Goal: Transaction & Acquisition: Purchase product/service

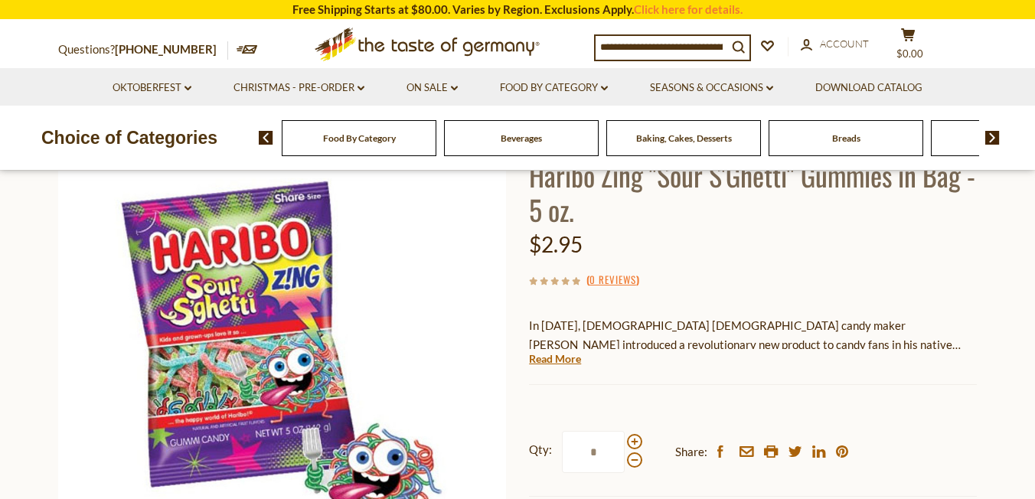
scroll to position [244, 0]
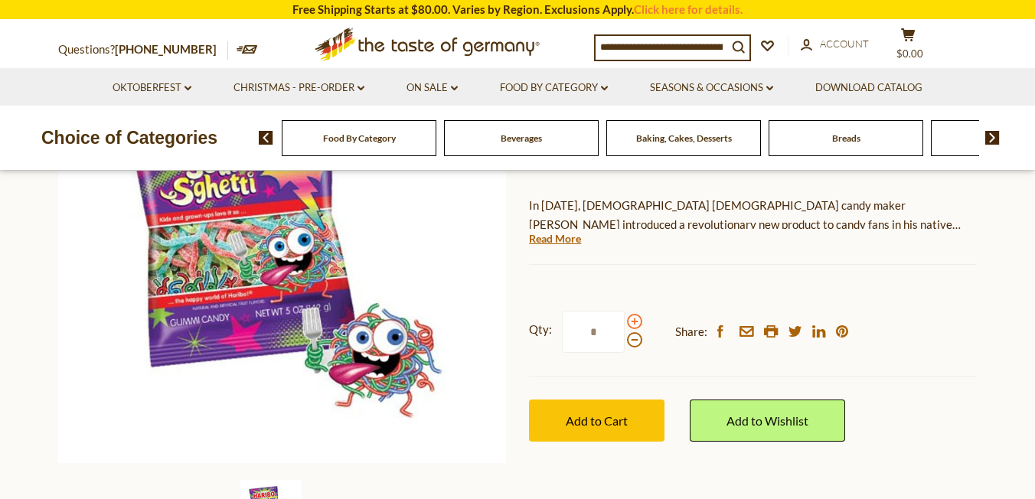
click at [635, 318] on span at bounding box center [634, 321] width 15 height 15
click at [625, 318] on input "*" at bounding box center [593, 332] width 63 height 42
click at [635, 318] on span at bounding box center [634, 321] width 15 height 15
click at [625, 318] on input "*" at bounding box center [593, 332] width 63 height 42
click at [635, 318] on span at bounding box center [634, 321] width 15 height 15
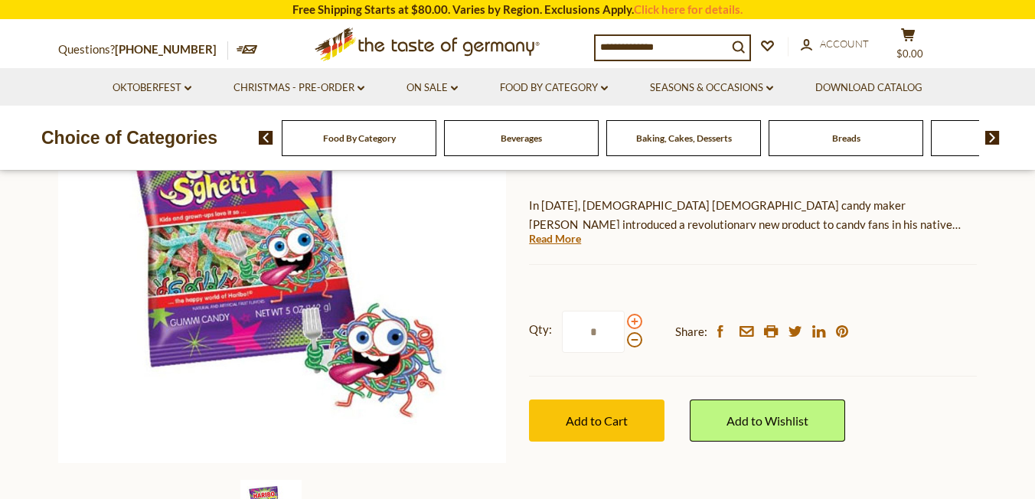
click at [625, 318] on input "*" at bounding box center [593, 332] width 63 height 42
click at [635, 336] on span at bounding box center [634, 339] width 15 height 15
click at [625, 336] on input "*" at bounding box center [593, 332] width 63 height 42
type input "*"
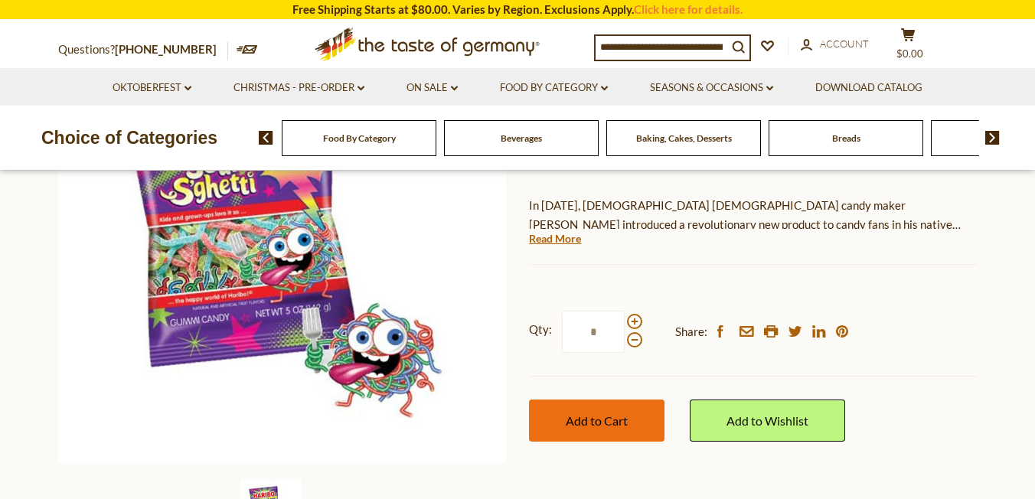
click at [596, 422] on span "Add to Cart" at bounding box center [597, 421] width 62 height 15
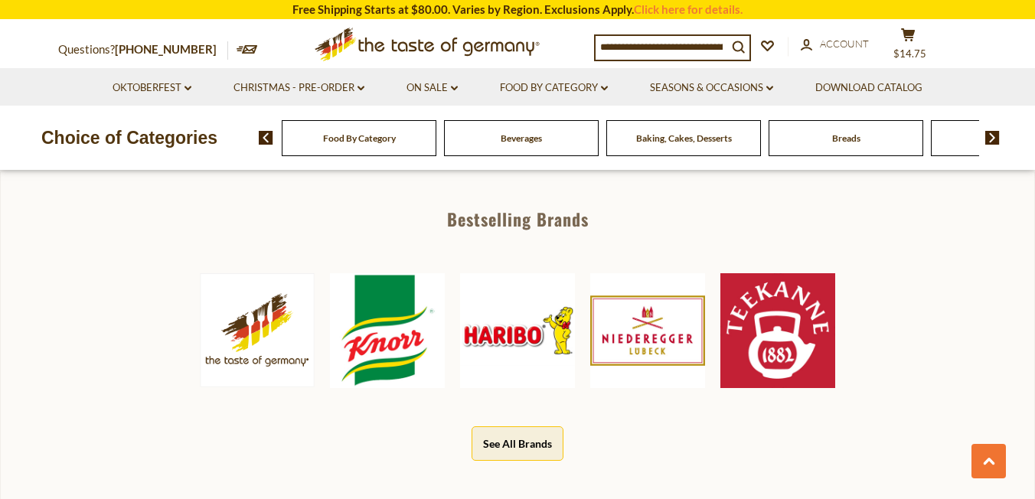
scroll to position [695, 0]
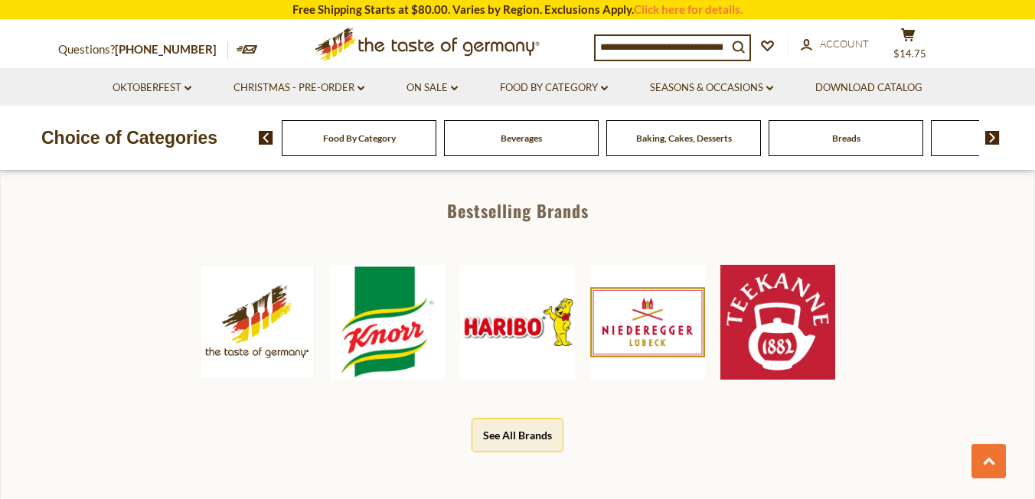
click at [501, 336] on img at bounding box center [517, 322] width 115 height 115
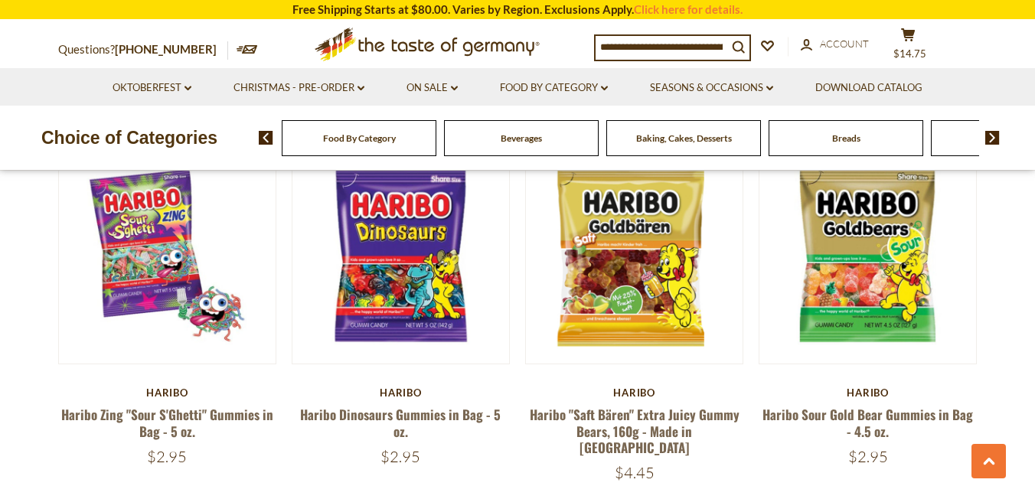
scroll to position [914, 0]
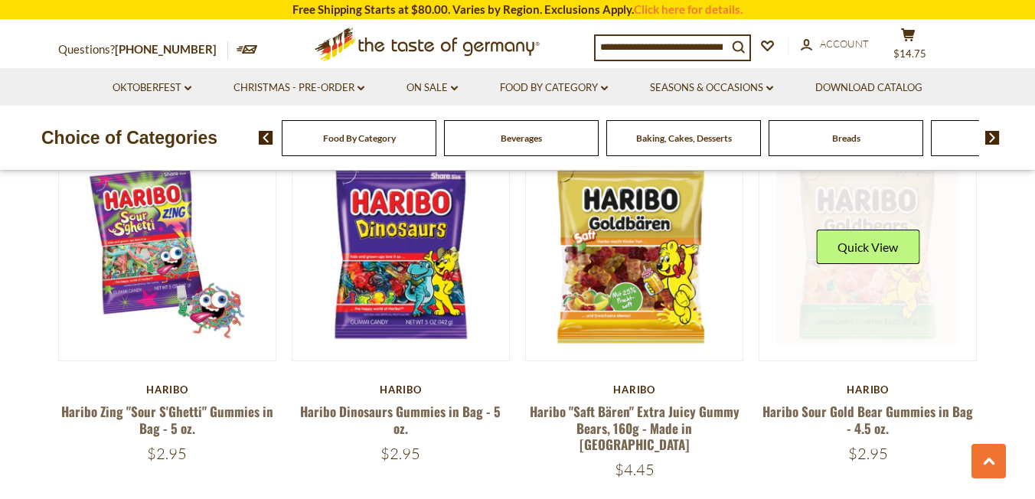
click at [862, 306] on link at bounding box center [868, 253] width 182 height 182
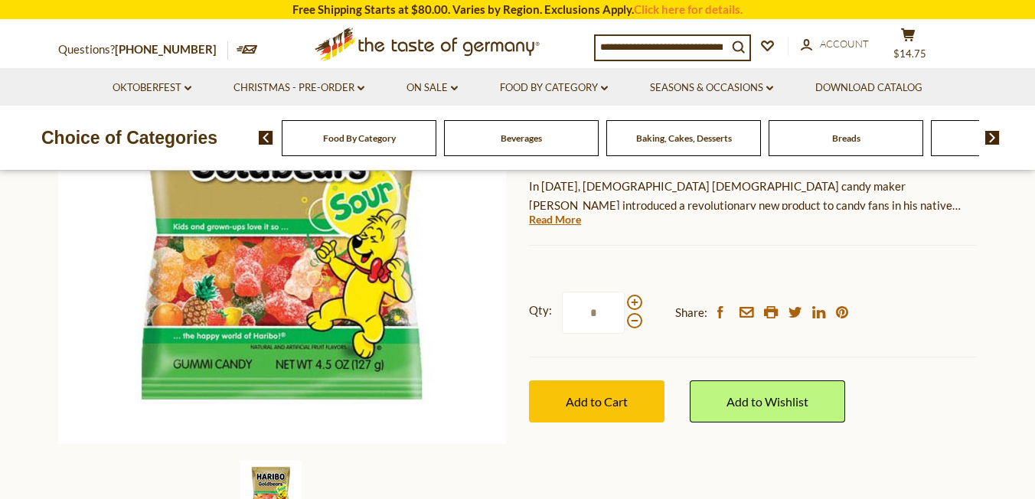
scroll to position [330, 0]
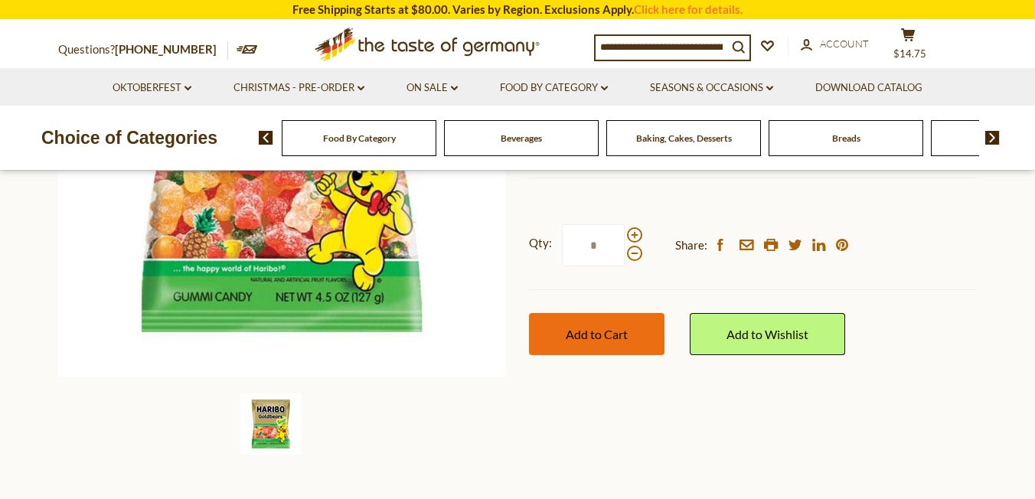
click at [603, 327] on span "Add to Cart" at bounding box center [597, 334] width 62 height 15
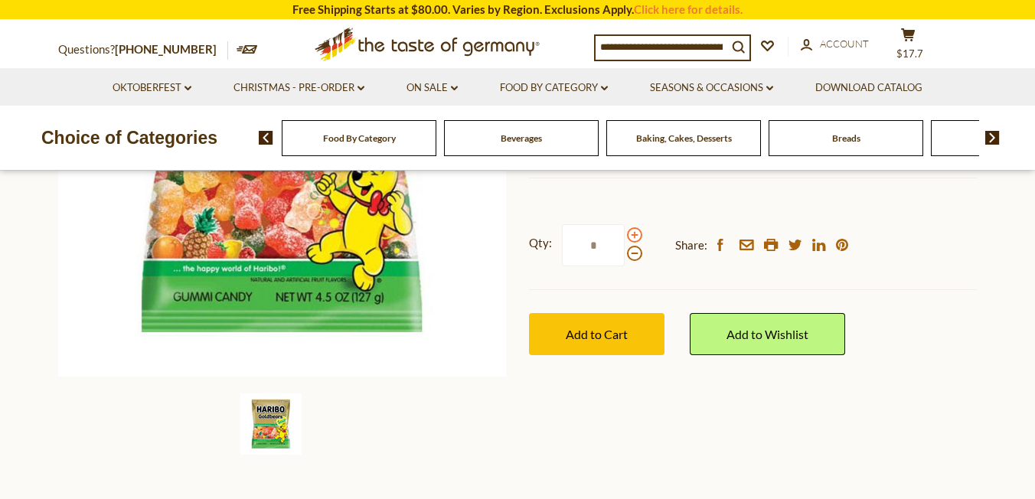
click at [633, 228] on span at bounding box center [634, 234] width 15 height 15
click at [625, 228] on input "*" at bounding box center [593, 245] width 63 height 42
click at [633, 228] on span at bounding box center [634, 234] width 15 height 15
click at [625, 228] on input "*" at bounding box center [593, 245] width 63 height 42
click at [636, 251] on span at bounding box center [634, 253] width 15 height 15
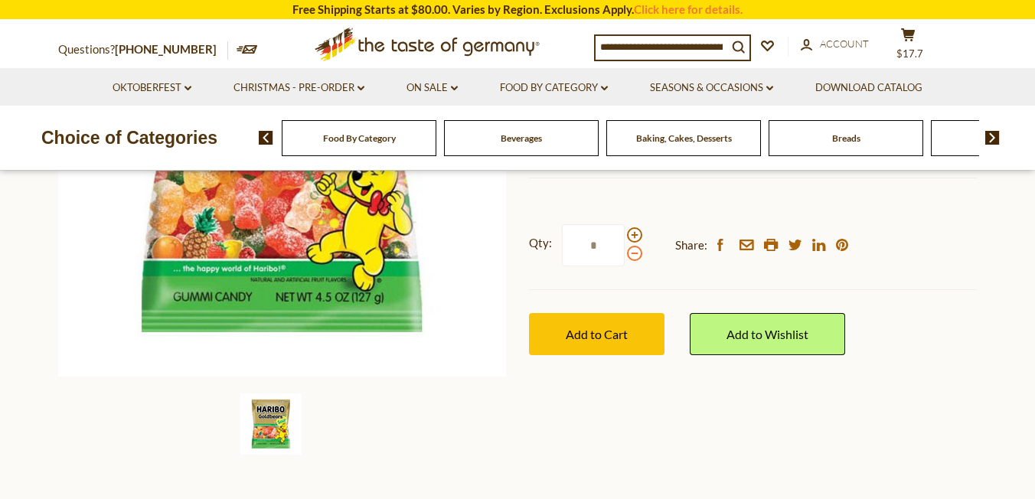
click at [625, 251] on input "*" at bounding box center [593, 245] width 63 height 42
type input "*"
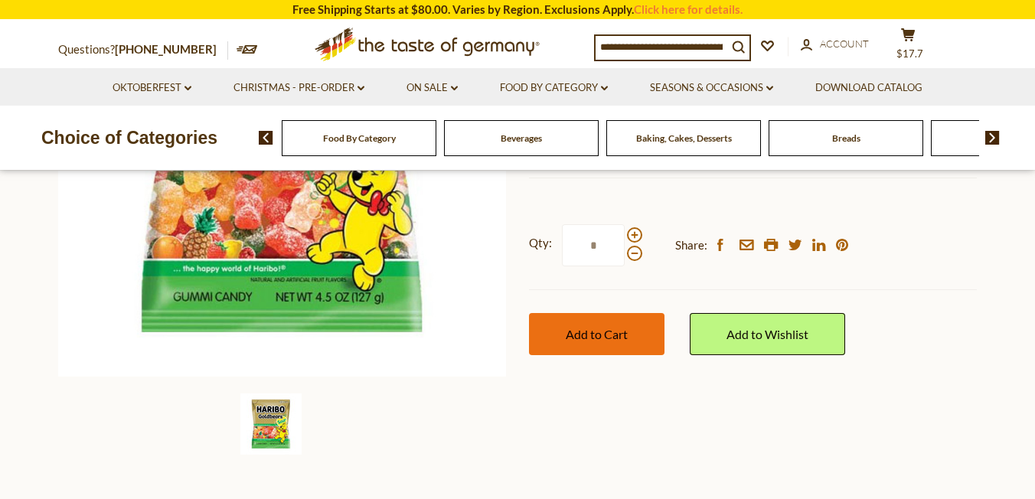
click at [574, 345] on button "Add to Cart" at bounding box center [597, 334] width 136 height 42
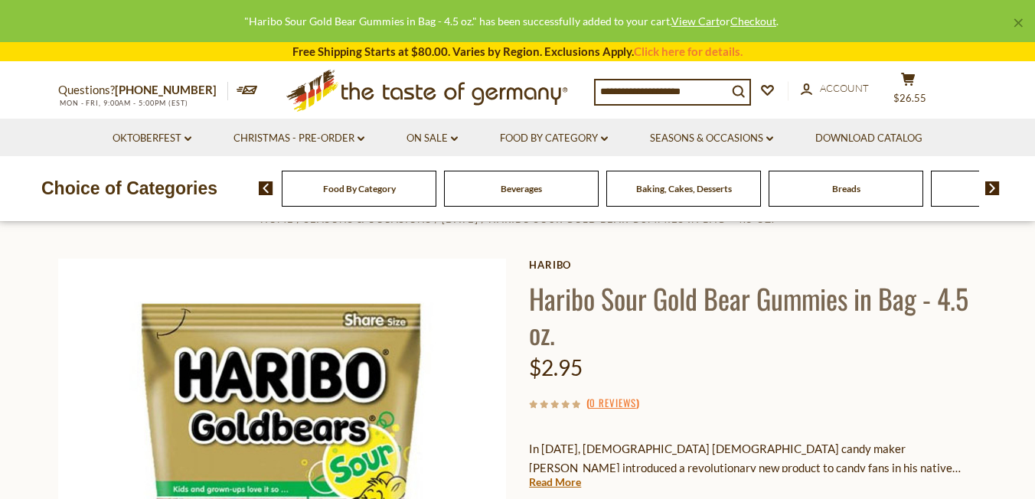
scroll to position [0, 0]
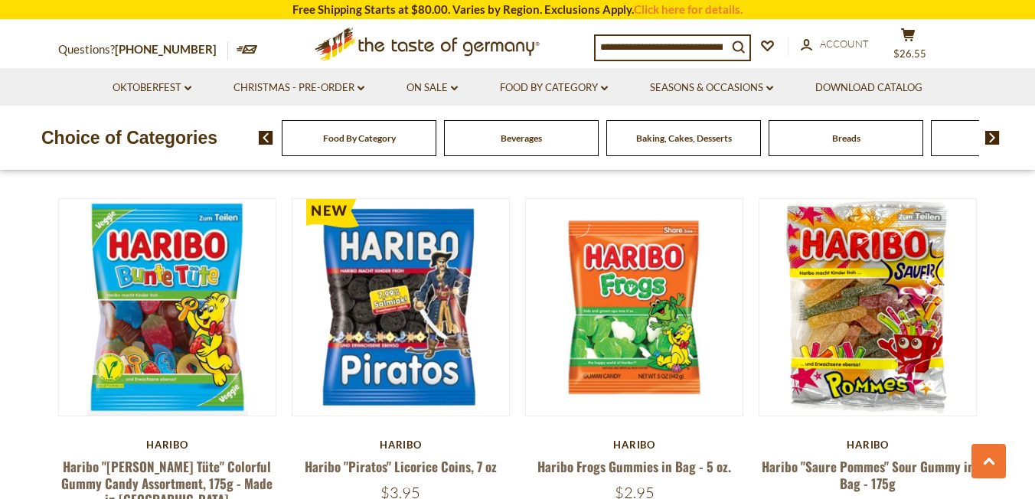
scroll to position [2735, 0]
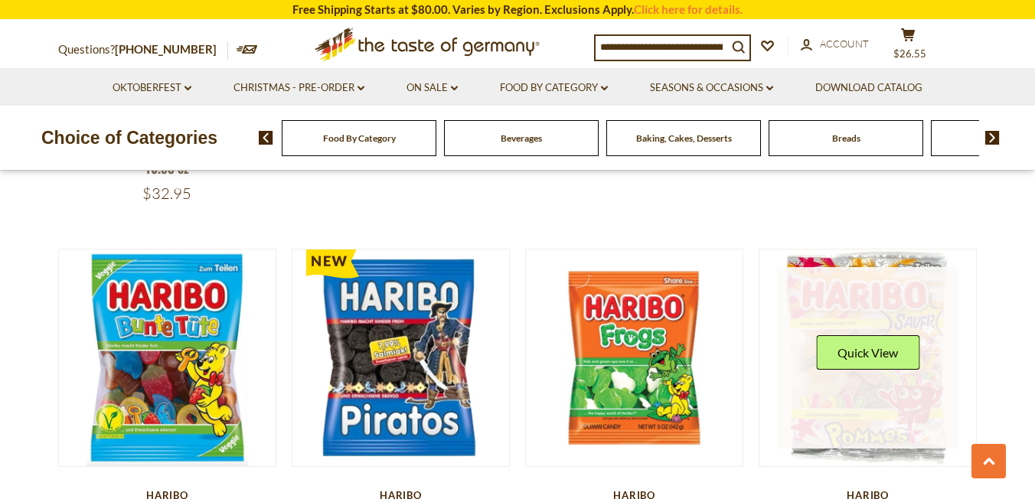
click at [870, 273] on div "Quick View" at bounding box center [868, 358] width 182 height 182
click at [866, 335] on button "Quick View" at bounding box center [867, 352] width 103 height 34
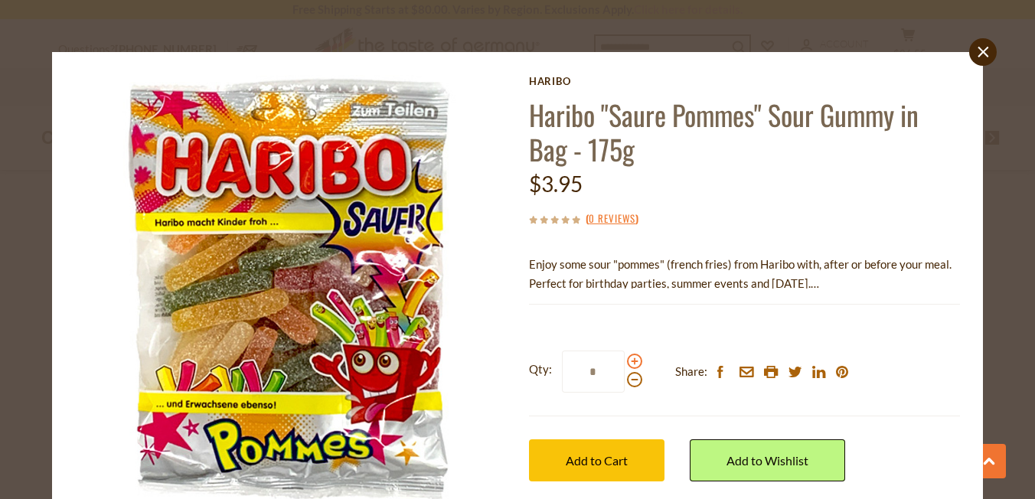
click at [633, 358] on span at bounding box center [634, 361] width 15 height 15
click at [625, 358] on input "*" at bounding box center [593, 372] width 63 height 42
click at [633, 358] on span at bounding box center [634, 361] width 15 height 15
click at [625, 358] on input "*" at bounding box center [593, 372] width 63 height 42
type input "*"
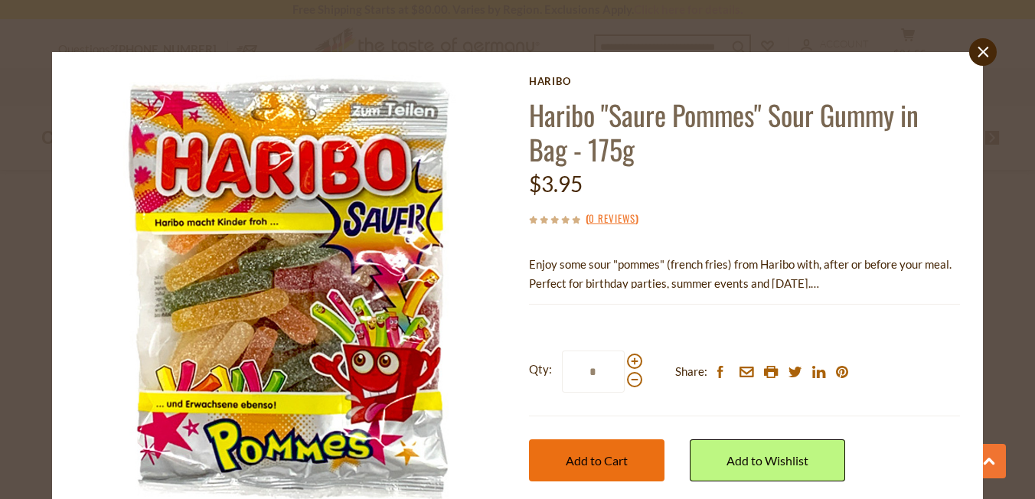
click at [608, 453] on span "Add to Cart" at bounding box center [597, 460] width 62 height 15
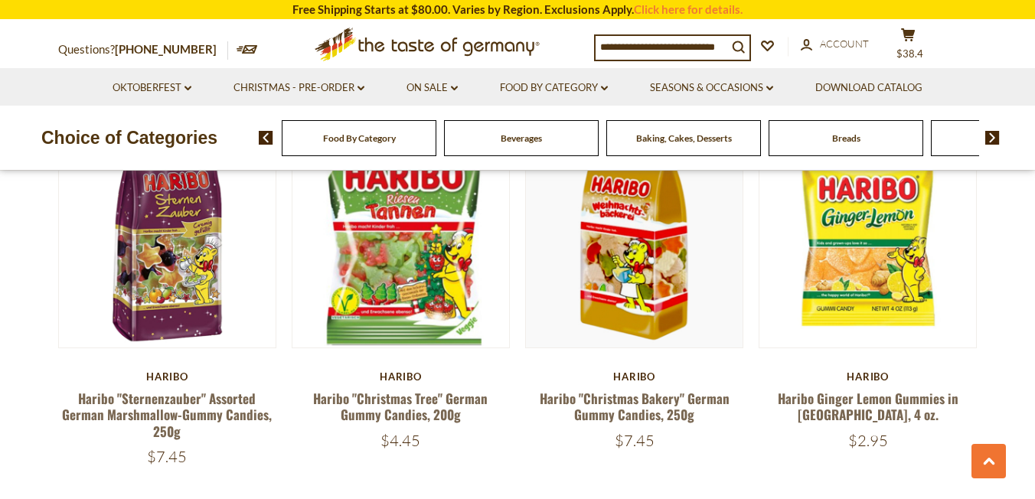
scroll to position [3245, 0]
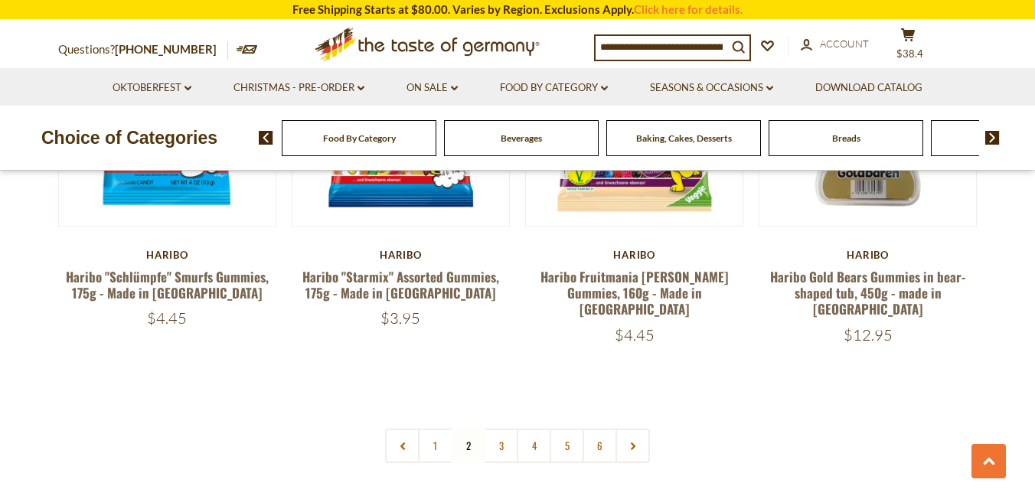
scroll to position [3352, 0]
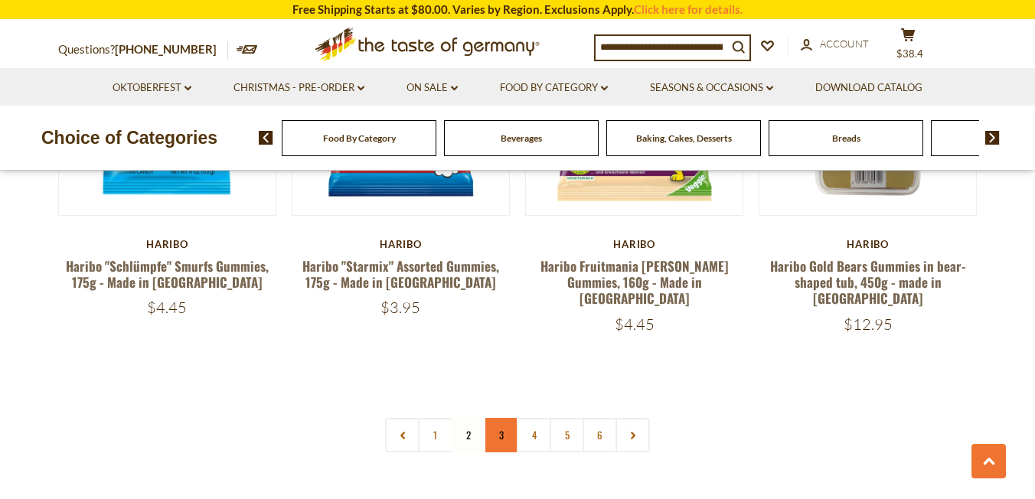
click at [504, 418] on link "3" at bounding box center [501, 435] width 34 height 34
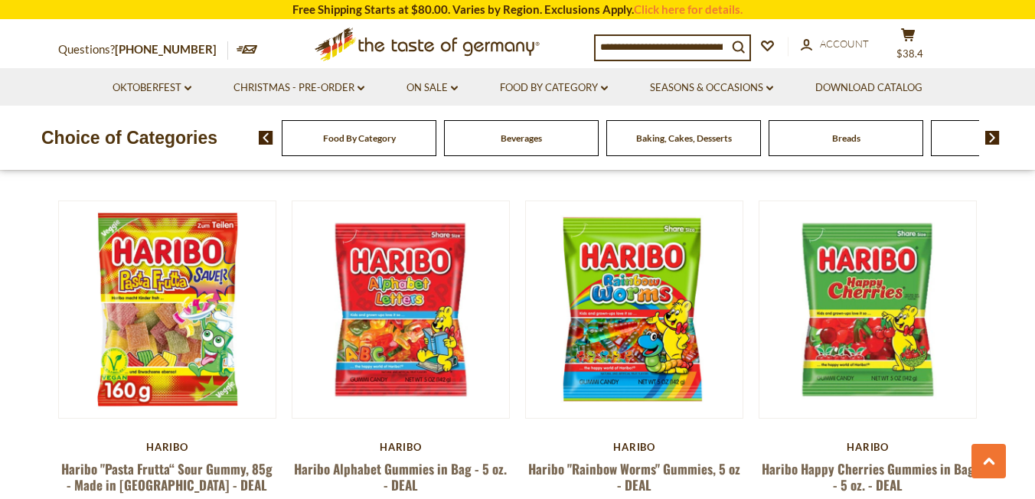
scroll to position [2013, 0]
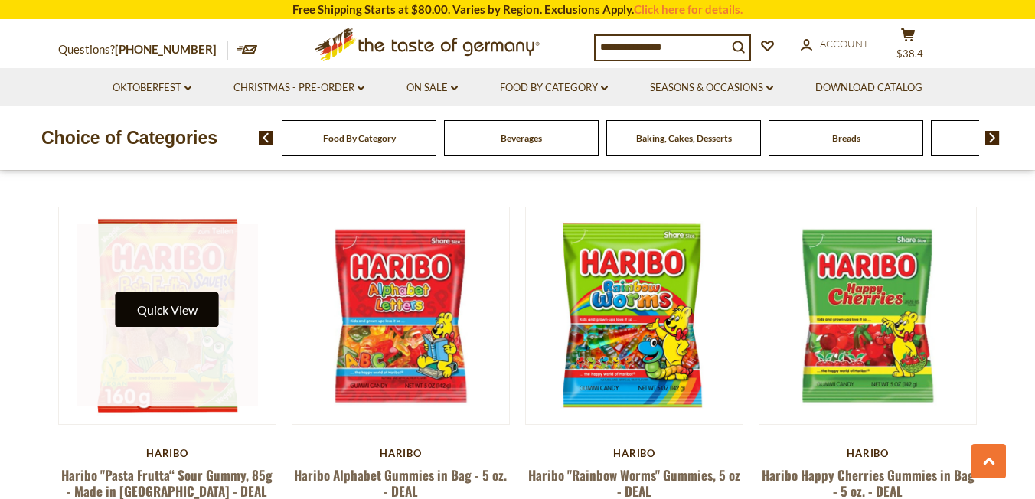
click at [153, 293] on button "Quick View" at bounding box center [167, 310] width 103 height 34
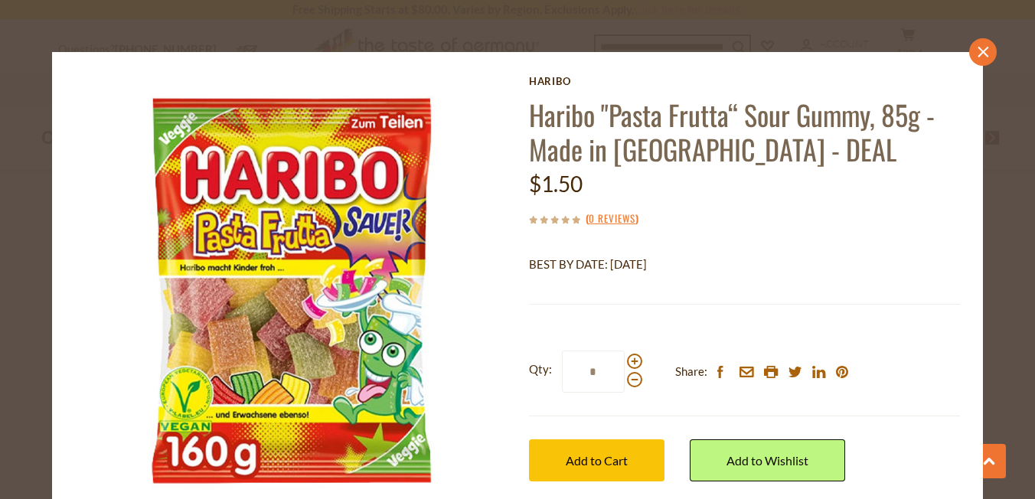
click at [983, 51] on icon at bounding box center [984, 51] width 11 height 11
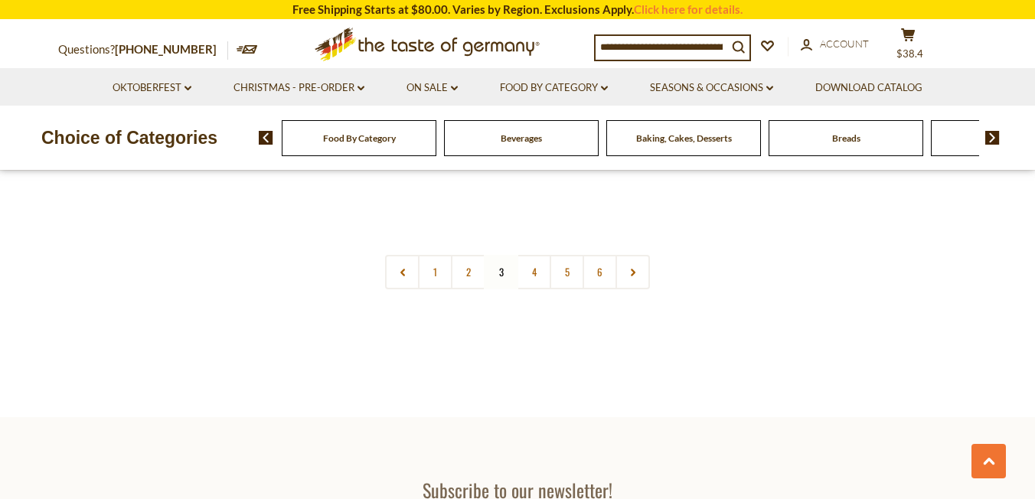
scroll to position [3515, 0]
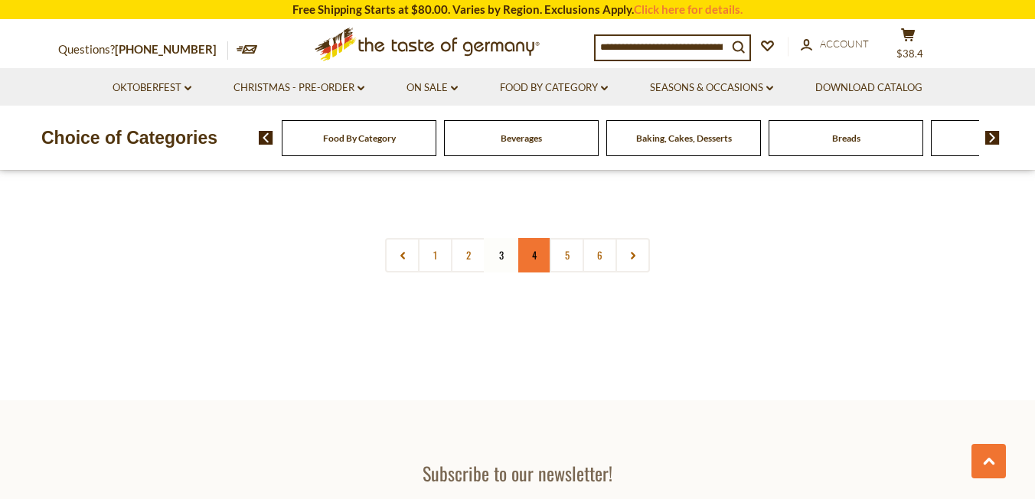
click at [533, 238] on link "4" at bounding box center [534, 255] width 34 height 34
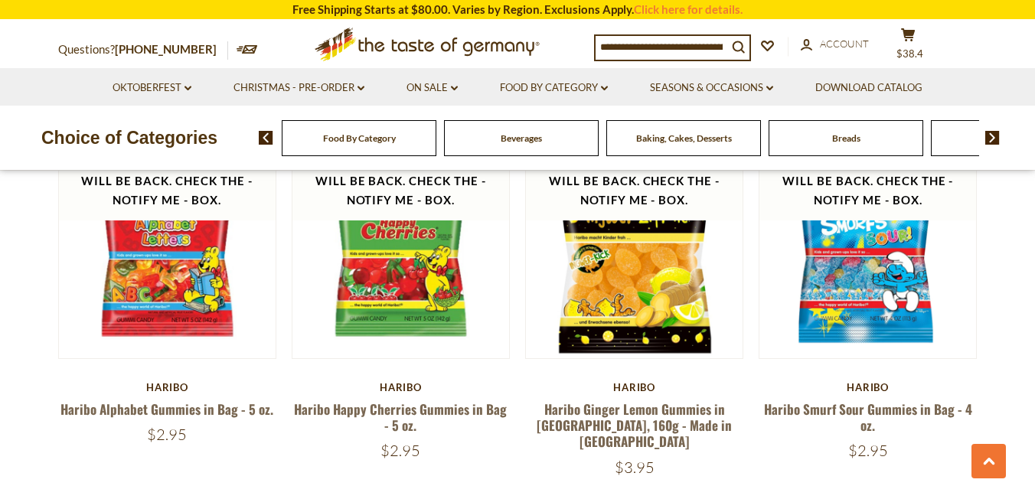
scroll to position [554, 0]
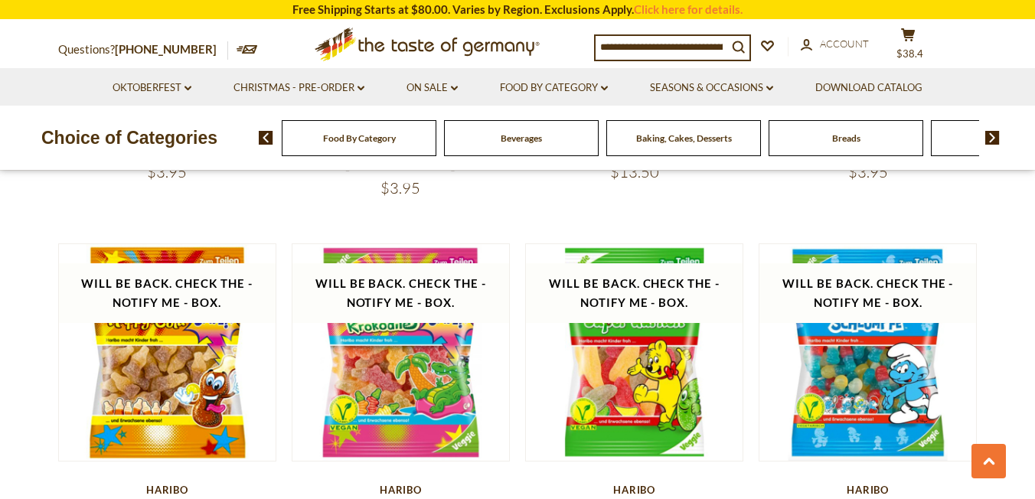
scroll to position [2742, 0]
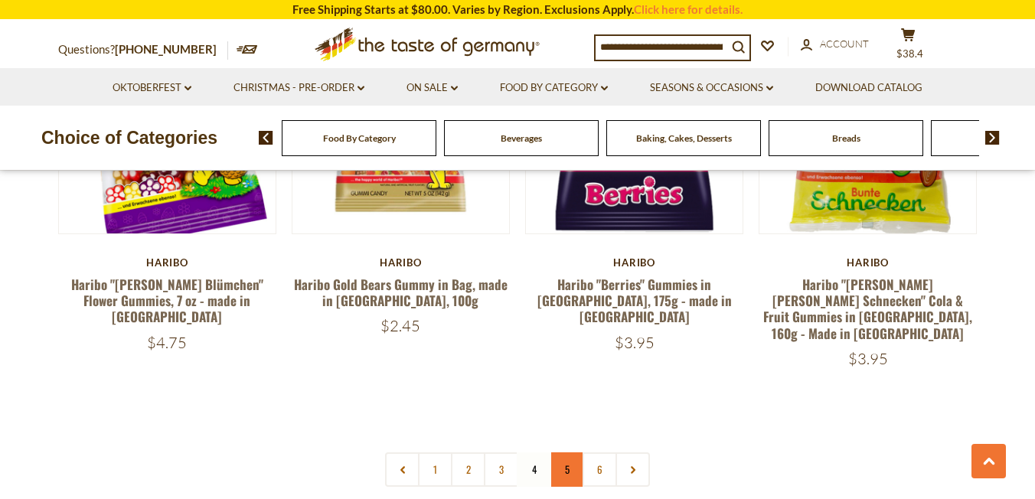
click at [567, 453] on link "5" at bounding box center [567, 470] width 34 height 34
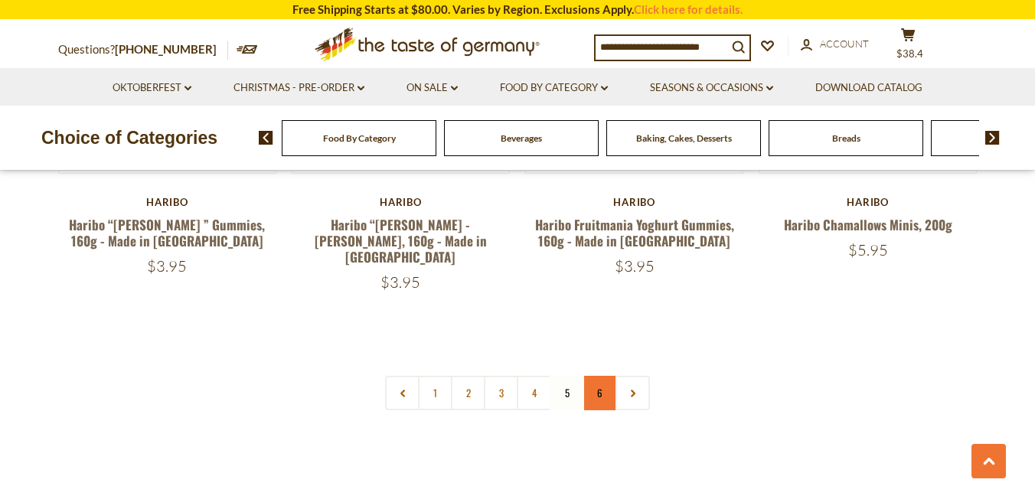
click at [598, 376] on link "6" at bounding box center [600, 393] width 34 height 34
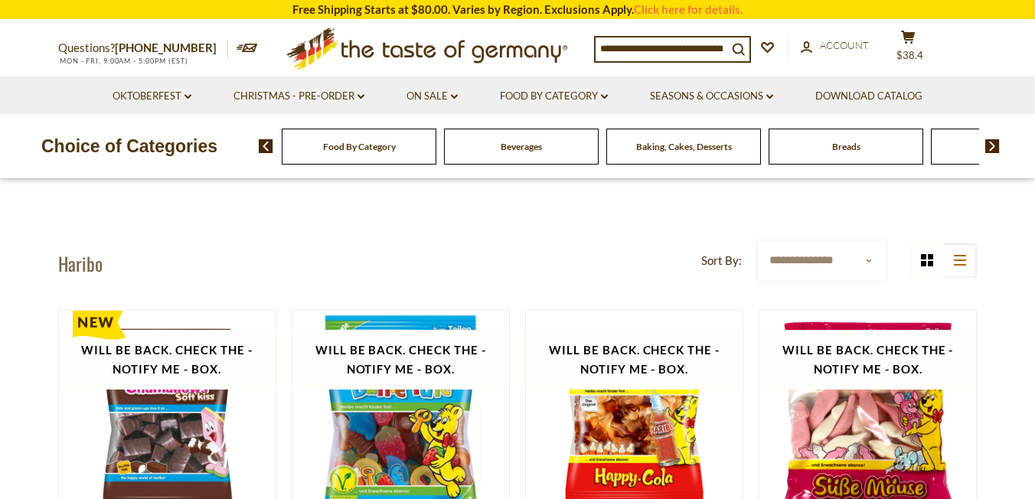
scroll to position [0, 0]
click at [924, 49] on span "$38.4" at bounding box center [910, 55] width 27 height 12
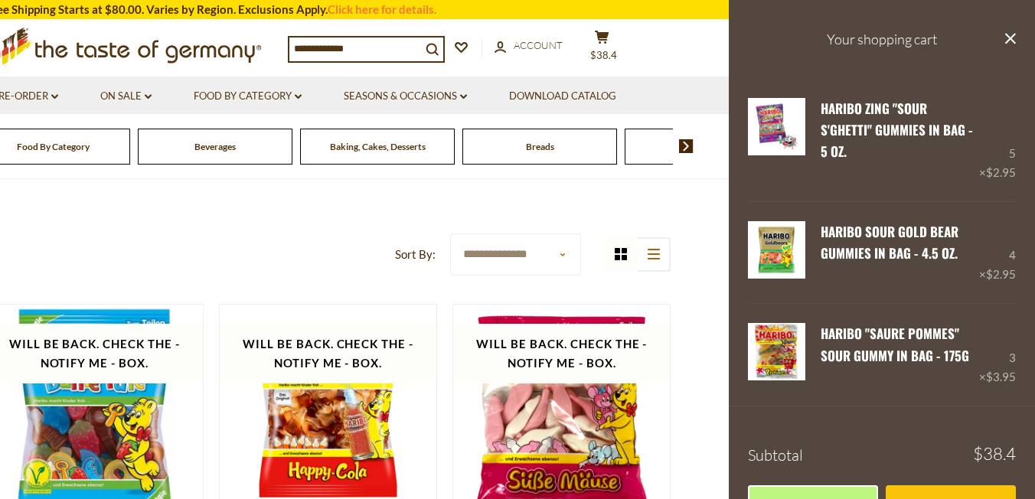
scroll to position [7, 0]
